Goal: Transaction & Acquisition: Purchase product/service

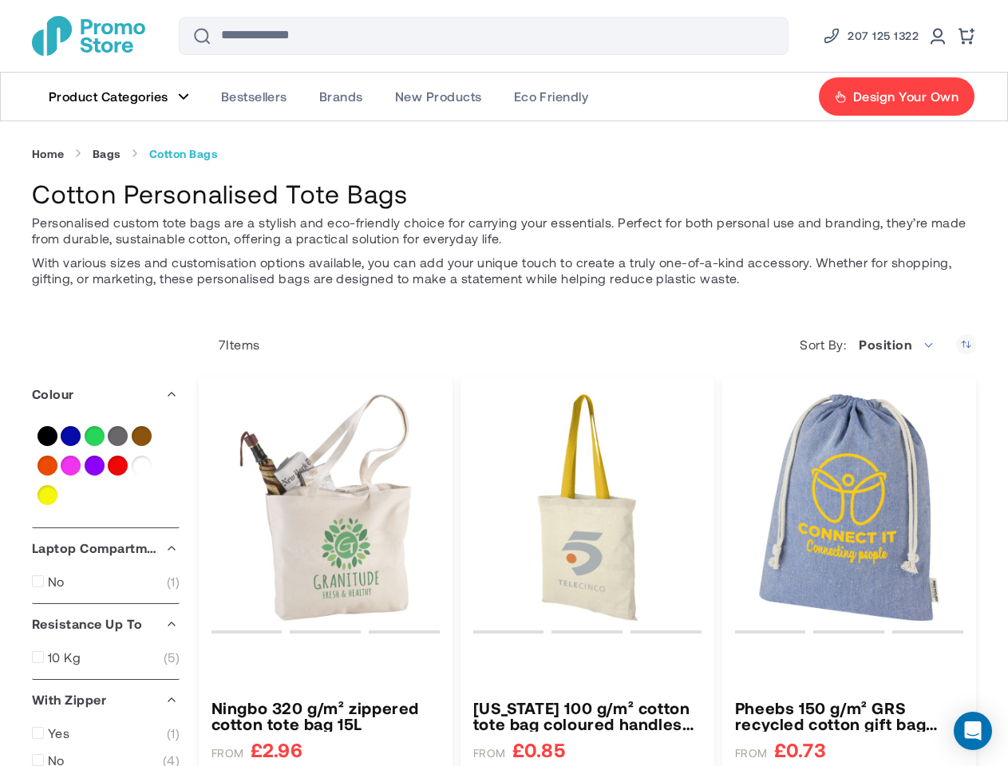
click at [504, 383] on div "[US_STATE] 100 g/m² cotton tote bag coloured handles 7L FROM £0.85" at bounding box center [587, 587] width 254 height 421
click at [898, 345] on span "Position" at bounding box center [885, 344] width 53 height 15
click at [966, 344] on icon "Set Descending Direction" at bounding box center [966, 344] width 20 height 20
click at [964, 666] on use at bounding box center [964, 666] width 12 height 22
click at [973, 731] on icon "Open Intercom Messenger" at bounding box center [973, 730] width 17 height 19
